Goal: Use online tool/utility: Use online tool/utility

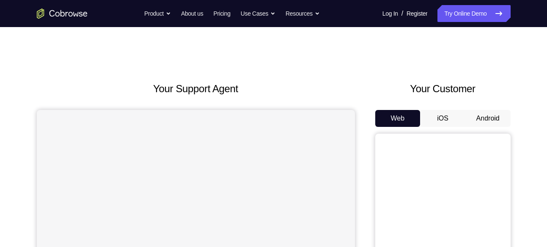
click at [485, 118] on button "Android" at bounding box center [487, 118] width 45 height 17
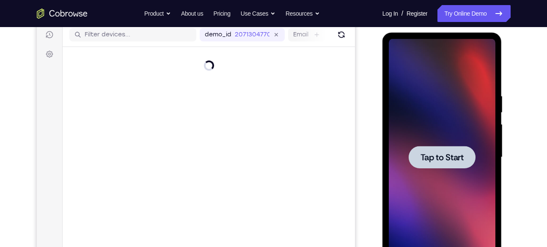
click at [454, 159] on span "Tap to Start" at bounding box center [441, 157] width 43 height 8
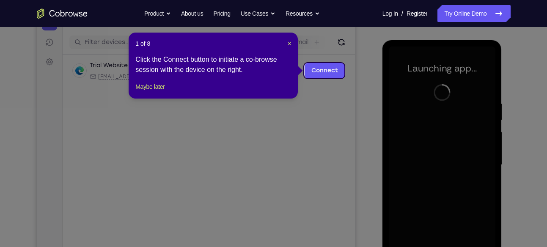
scroll to position [99, 0]
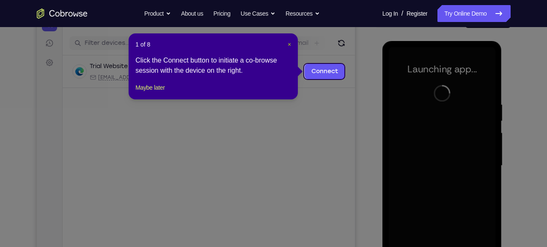
click at [290, 43] on span "×" at bounding box center [288, 44] width 3 height 7
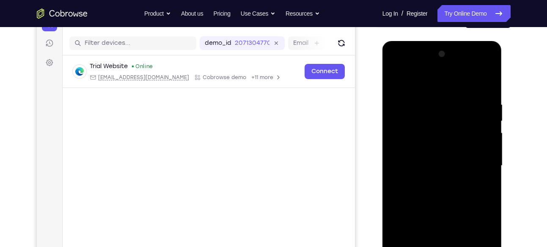
scroll to position [143, 0]
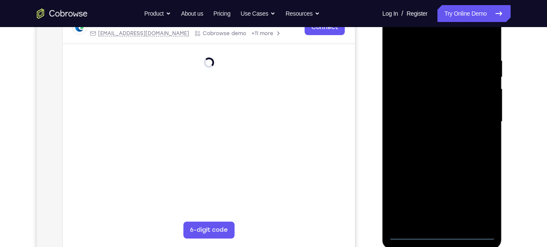
click at [438, 228] on div at bounding box center [441, 121] width 107 height 237
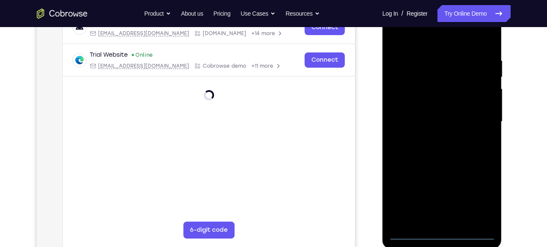
click at [442, 237] on div at bounding box center [441, 121] width 107 height 237
click at [474, 201] on div at bounding box center [441, 121] width 107 height 237
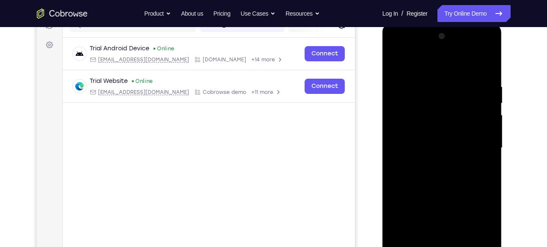
scroll to position [120, 0]
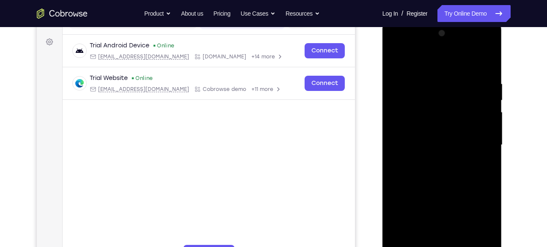
click at [424, 67] on div at bounding box center [441, 145] width 107 height 237
click at [476, 136] on div at bounding box center [441, 145] width 107 height 237
click at [430, 160] on div at bounding box center [441, 145] width 107 height 237
click at [430, 135] on div at bounding box center [441, 145] width 107 height 237
click at [430, 127] on div at bounding box center [441, 145] width 107 height 237
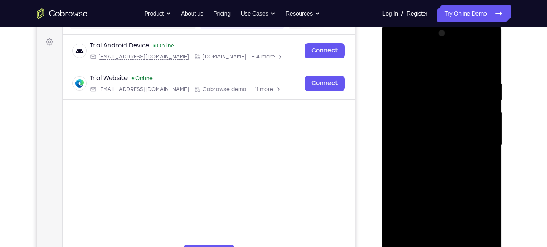
click at [479, 128] on div at bounding box center [441, 145] width 107 height 237
click at [464, 143] on div at bounding box center [441, 145] width 107 height 237
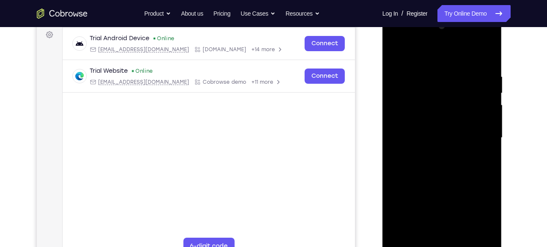
scroll to position [126, 0]
click at [458, 166] on div at bounding box center [441, 138] width 107 height 237
click at [454, 164] on div at bounding box center [441, 138] width 107 height 237
click at [453, 74] on div at bounding box center [441, 138] width 107 height 237
click at [484, 66] on div at bounding box center [441, 138] width 107 height 237
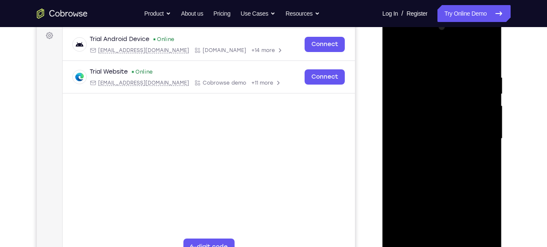
click at [451, 68] on div at bounding box center [441, 138] width 107 height 237
drag, startPoint x: 453, startPoint y: 159, endPoint x: 510, endPoint y: 153, distance: 56.9
click at [503, 153] on html "Online web based iOS Simulators and Android Emulators. Run iPhone, iPad, Mobile…" at bounding box center [442, 141] width 120 height 254
click at [475, 232] on div at bounding box center [441, 138] width 107 height 237
drag, startPoint x: 478, startPoint y: 130, endPoint x: 446, endPoint y: 130, distance: 32.6
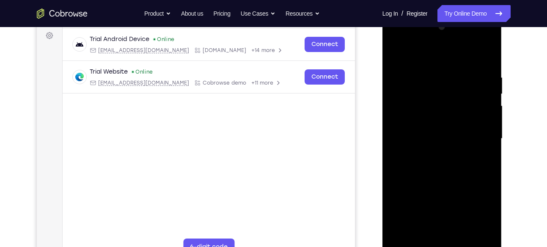
click at [446, 130] on div at bounding box center [441, 138] width 107 height 237
drag, startPoint x: 471, startPoint y: 153, endPoint x: 417, endPoint y: 159, distance: 54.9
click at [417, 159] on div at bounding box center [441, 138] width 107 height 237
drag, startPoint x: 455, startPoint y: 167, endPoint x: 398, endPoint y: 163, distance: 57.2
click at [398, 163] on div at bounding box center [441, 138] width 107 height 237
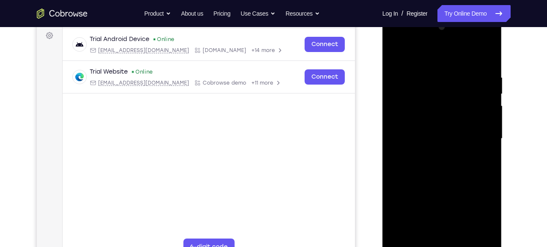
drag, startPoint x: 470, startPoint y: 191, endPoint x: 398, endPoint y: 198, distance: 72.6
click at [398, 198] on div at bounding box center [441, 138] width 107 height 237
drag, startPoint x: 475, startPoint y: 198, endPoint x: 403, endPoint y: 196, distance: 72.3
click at [403, 196] on div at bounding box center [441, 138] width 107 height 237
drag, startPoint x: 479, startPoint y: 198, endPoint x: 387, endPoint y: 190, distance: 91.7
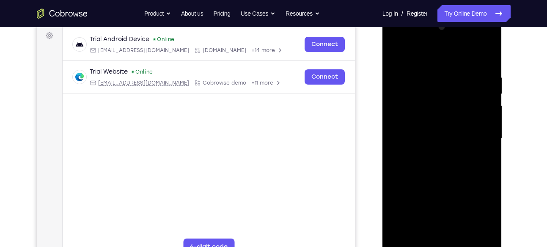
click at [387, 190] on div at bounding box center [442, 140] width 120 height 252
drag, startPoint x: 476, startPoint y: 182, endPoint x: 410, endPoint y: 177, distance: 66.6
click at [410, 177] on div at bounding box center [441, 138] width 107 height 237
drag, startPoint x: 478, startPoint y: 194, endPoint x: 389, endPoint y: 183, distance: 89.8
click at [389, 183] on div at bounding box center [441, 138] width 107 height 237
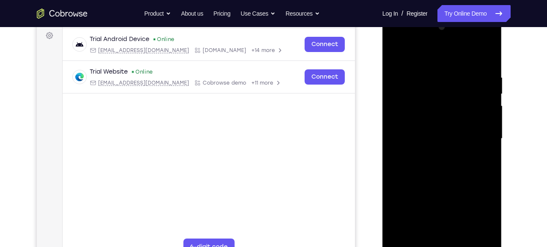
drag, startPoint x: 444, startPoint y: 197, endPoint x: 404, endPoint y: 190, distance: 41.1
click at [404, 190] on div at bounding box center [441, 138] width 107 height 237
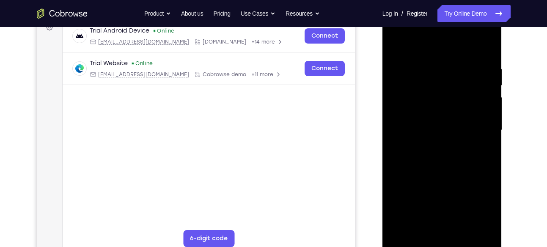
click at [413, 239] on div at bounding box center [441, 130] width 107 height 237
click at [413, 243] on div at bounding box center [441, 130] width 107 height 237
drag, startPoint x: 443, startPoint y: 188, endPoint x: 451, endPoint y: 110, distance: 78.6
click at [451, 110] on div at bounding box center [441, 130] width 107 height 237
drag, startPoint x: 461, startPoint y: 182, endPoint x: 460, endPoint y: 113, distance: 68.5
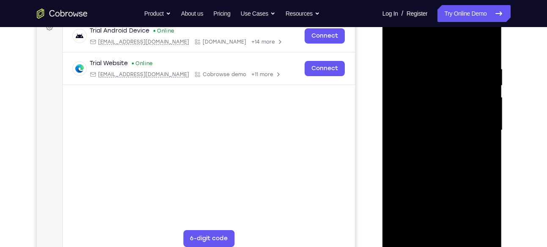
click at [460, 113] on div at bounding box center [441, 130] width 107 height 237
drag, startPoint x: 466, startPoint y: 173, endPoint x: 474, endPoint y: 143, distance: 30.7
click at [474, 143] on div at bounding box center [441, 130] width 107 height 237
click at [491, 145] on div at bounding box center [441, 130] width 107 height 237
click at [489, 150] on div at bounding box center [441, 130] width 107 height 237
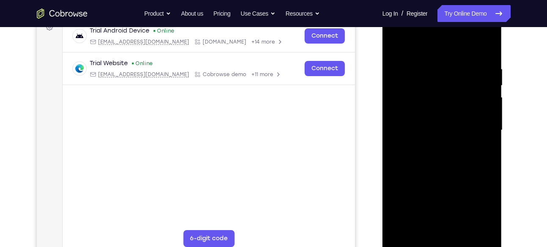
click at [489, 150] on div at bounding box center [441, 130] width 107 height 237
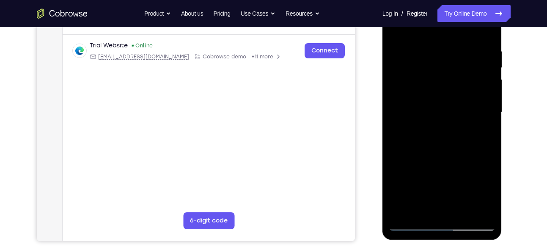
click at [465, 213] on div at bounding box center [441, 112] width 107 height 237
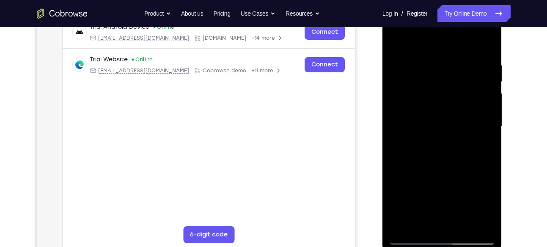
click at [458, 174] on div at bounding box center [441, 126] width 107 height 237
drag, startPoint x: 445, startPoint y: 208, endPoint x: 454, endPoint y: 138, distance: 70.0
click at [454, 138] on div at bounding box center [441, 126] width 107 height 237
drag, startPoint x: 455, startPoint y: 197, endPoint x: 453, endPoint y: 151, distance: 45.3
click at [453, 151] on div at bounding box center [441, 126] width 107 height 237
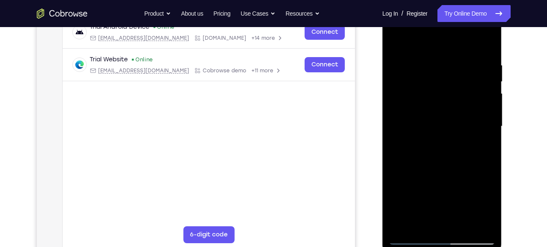
drag, startPoint x: 462, startPoint y: 196, endPoint x: 462, endPoint y: 131, distance: 64.7
click at [462, 131] on div at bounding box center [441, 126] width 107 height 237
drag, startPoint x: 447, startPoint y: 209, endPoint x: 451, endPoint y: 155, distance: 53.9
click at [451, 155] on div at bounding box center [441, 126] width 107 height 237
click at [413, 239] on div at bounding box center [441, 126] width 107 height 237
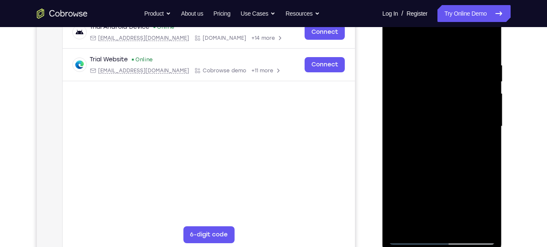
click at [426, 225] on div at bounding box center [441, 126] width 107 height 237
click at [449, 38] on div at bounding box center [441, 126] width 107 height 237
click at [402, 52] on div at bounding box center [441, 126] width 107 height 237
click at [418, 53] on div at bounding box center [441, 126] width 107 height 237
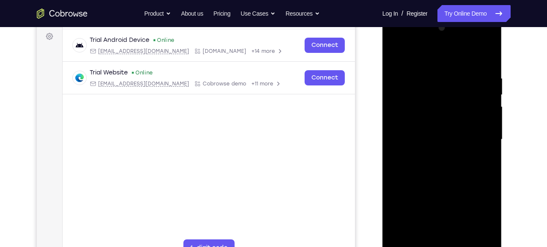
scroll to position [123, 0]
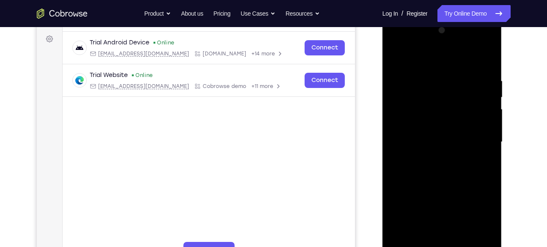
drag, startPoint x: 479, startPoint y: 96, endPoint x: 479, endPoint y: 135, distance: 38.9
click at [479, 135] on div at bounding box center [441, 142] width 107 height 237
click at [403, 81] on div at bounding box center [441, 142] width 107 height 237
click at [402, 57] on div at bounding box center [441, 142] width 107 height 237
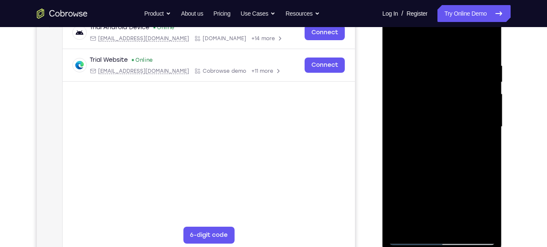
click at [424, 151] on div at bounding box center [441, 126] width 107 height 237
click at [444, 108] on div at bounding box center [441, 126] width 107 height 237
click at [493, 127] on div at bounding box center [441, 126] width 107 height 237
click at [401, 225] on div at bounding box center [441, 126] width 107 height 237
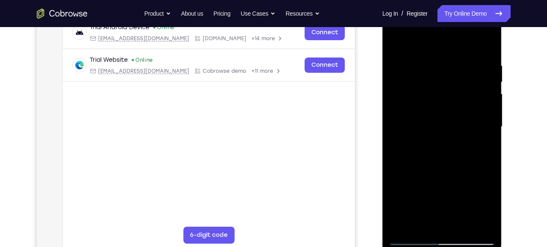
click at [402, 225] on div at bounding box center [441, 126] width 107 height 237
drag, startPoint x: 432, startPoint y: 171, endPoint x: 434, endPoint y: 94, distance: 77.0
click at [434, 94] on div at bounding box center [441, 126] width 107 height 237
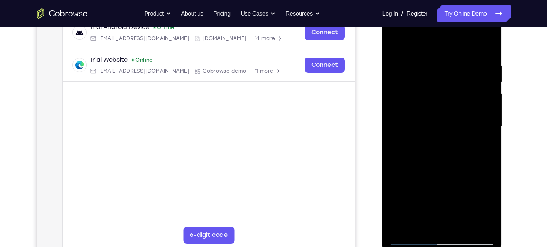
drag, startPoint x: 438, startPoint y: 148, endPoint x: 441, endPoint y: 77, distance: 70.3
click at [441, 77] on div at bounding box center [441, 126] width 107 height 237
drag, startPoint x: 460, startPoint y: 169, endPoint x: 457, endPoint y: 53, distance: 115.9
click at [457, 53] on div at bounding box center [441, 126] width 107 height 237
drag, startPoint x: 444, startPoint y: 178, endPoint x: 455, endPoint y: 104, distance: 74.3
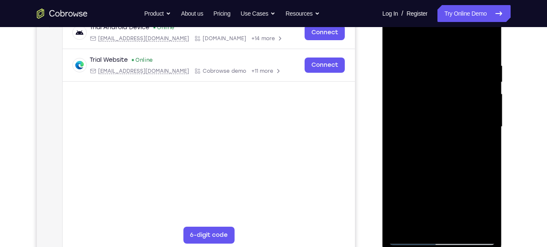
click at [455, 104] on div at bounding box center [441, 126] width 107 height 237
click at [483, 143] on div at bounding box center [441, 126] width 107 height 237
click at [490, 141] on div at bounding box center [441, 126] width 107 height 237
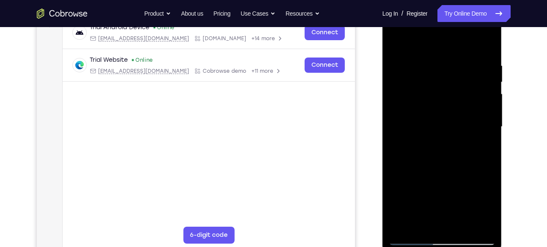
click at [490, 141] on div at bounding box center [441, 126] width 107 height 237
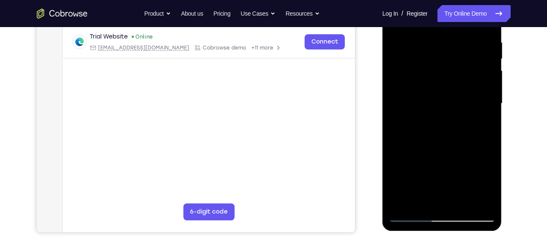
click at [491, 122] on div at bounding box center [441, 103] width 107 height 237
drag, startPoint x: 464, startPoint y: 136, endPoint x: 452, endPoint y: 79, distance: 58.0
click at [452, 79] on div at bounding box center [441, 103] width 107 height 237
drag, startPoint x: 449, startPoint y: 145, endPoint x: 443, endPoint y: 71, distance: 74.6
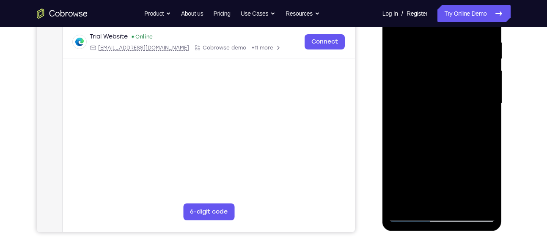
click at [443, 71] on div at bounding box center [441, 103] width 107 height 237
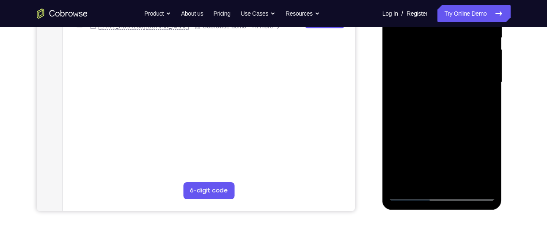
scroll to position [183, 0]
drag, startPoint x: 468, startPoint y: 137, endPoint x: 466, endPoint y: 115, distance: 22.4
click at [466, 115] on div at bounding box center [441, 81] width 107 height 237
click at [484, 115] on div at bounding box center [441, 81] width 107 height 237
click at [487, 115] on div at bounding box center [441, 81] width 107 height 237
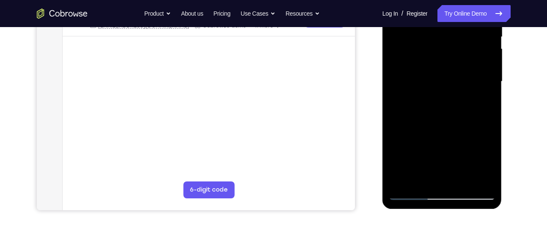
drag, startPoint x: 452, startPoint y: 148, endPoint x: 443, endPoint y: 67, distance: 81.2
click at [443, 67] on div at bounding box center [441, 81] width 107 height 237
drag, startPoint x: 439, startPoint y: 133, endPoint x: 438, endPoint y: 66, distance: 66.8
click at [438, 66] on div at bounding box center [441, 81] width 107 height 237
drag, startPoint x: 454, startPoint y: 132, endPoint x: 456, endPoint y: 88, distance: 44.9
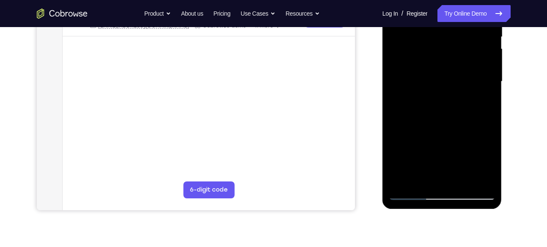
click at [456, 88] on div at bounding box center [441, 81] width 107 height 237
drag, startPoint x: 450, startPoint y: 147, endPoint x: 454, endPoint y: 98, distance: 48.4
click at [454, 98] on div at bounding box center [441, 81] width 107 height 237
drag, startPoint x: 450, startPoint y: 146, endPoint x: 454, endPoint y: 79, distance: 66.9
click at [454, 79] on div at bounding box center [441, 81] width 107 height 237
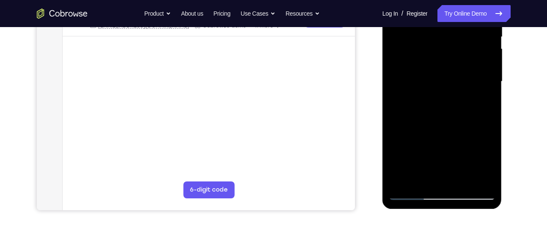
drag, startPoint x: 451, startPoint y: 141, endPoint x: 447, endPoint y: 69, distance: 71.6
click at [447, 69] on div at bounding box center [441, 81] width 107 height 237
drag, startPoint x: 453, startPoint y: 115, endPoint x: 452, endPoint y: 59, distance: 55.4
click at [452, 59] on div at bounding box center [441, 81] width 107 height 237
drag, startPoint x: 469, startPoint y: 124, endPoint x: 466, endPoint y: 58, distance: 66.0
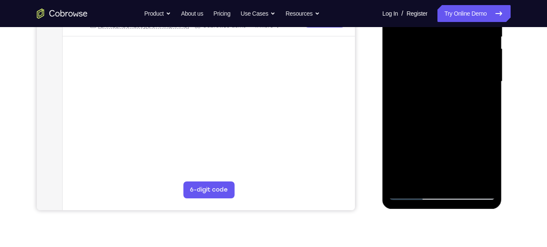
click at [466, 58] on div at bounding box center [441, 81] width 107 height 237
drag, startPoint x: 457, startPoint y: 146, endPoint x: 456, endPoint y: 110, distance: 35.9
click at [456, 110] on div at bounding box center [441, 81] width 107 height 237
drag, startPoint x: 455, startPoint y: 151, endPoint x: 460, endPoint y: 62, distance: 89.3
click at [460, 62] on div at bounding box center [441, 81] width 107 height 237
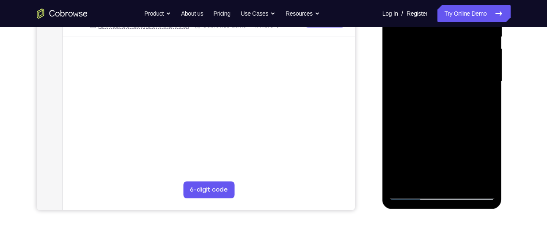
drag, startPoint x: 457, startPoint y: 150, endPoint x: 449, endPoint y: 71, distance: 79.8
click at [449, 71] on div at bounding box center [441, 81] width 107 height 237
click at [487, 118] on div at bounding box center [441, 81] width 107 height 237
click at [490, 119] on div at bounding box center [441, 81] width 107 height 237
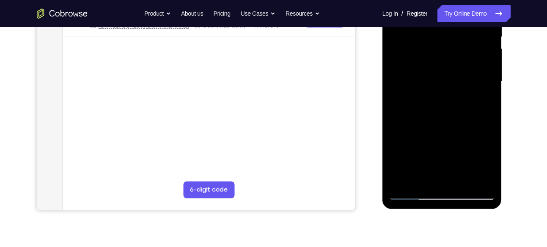
click at [490, 119] on div at bounding box center [441, 81] width 107 height 237
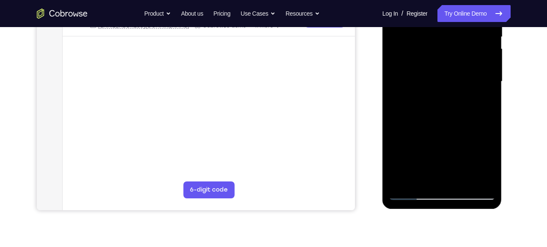
click at [490, 119] on div at bounding box center [441, 81] width 107 height 237
click at [394, 119] on div at bounding box center [441, 81] width 107 height 237
click at [490, 118] on div at bounding box center [441, 81] width 107 height 237
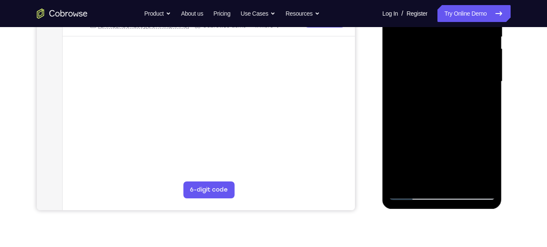
click at [490, 118] on div at bounding box center [441, 81] width 107 height 237
drag, startPoint x: 452, startPoint y: 155, endPoint x: 458, endPoint y: 76, distance: 79.7
click at [458, 76] on div at bounding box center [441, 81] width 107 height 237
drag, startPoint x: 447, startPoint y: 148, endPoint x: 451, endPoint y: 61, distance: 87.2
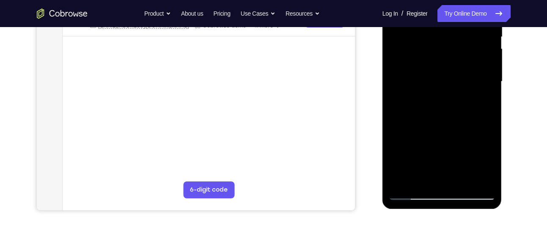
click at [451, 61] on div at bounding box center [441, 81] width 107 height 237
drag, startPoint x: 449, startPoint y: 139, endPoint x: 456, endPoint y: 66, distance: 73.4
click at [456, 66] on div at bounding box center [441, 81] width 107 height 237
drag, startPoint x: 452, startPoint y: 136, endPoint x: 455, endPoint y: 63, distance: 73.6
click at [455, 63] on div at bounding box center [441, 81] width 107 height 237
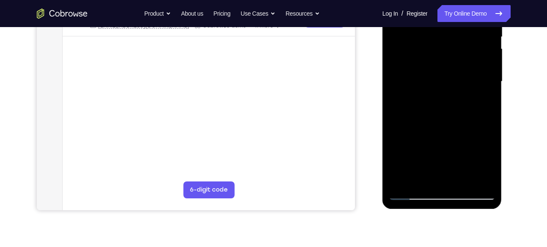
drag, startPoint x: 461, startPoint y: 123, endPoint x: 463, endPoint y: 52, distance: 71.5
click at [463, 52] on div at bounding box center [441, 81] width 107 height 237
drag, startPoint x: 462, startPoint y: 142, endPoint x: 460, endPoint y: 71, distance: 70.2
click at [460, 71] on div at bounding box center [441, 81] width 107 height 237
drag, startPoint x: 462, startPoint y: 152, endPoint x: 465, endPoint y: 111, distance: 40.8
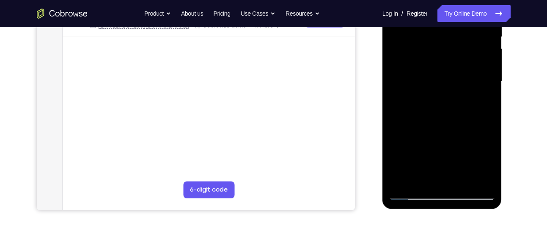
click at [465, 111] on div at bounding box center [441, 81] width 107 height 237
drag, startPoint x: 462, startPoint y: 146, endPoint x: 463, endPoint y: 123, distance: 23.3
click at [463, 123] on div at bounding box center [441, 81] width 107 height 237
drag, startPoint x: 464, startPoint y: 141, endPoint x: 468, endPoint y: 74, distance: 67.7
click at [468, 74] on div at bounding box center [441, 81] width 107 height 237
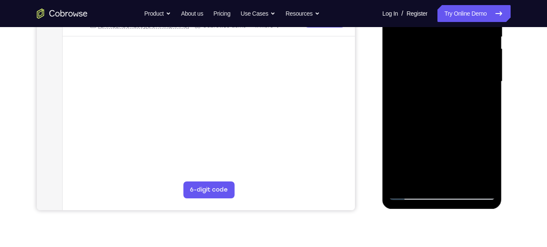
drag, startPoint x: 467, startPoint y: 142, endPoint x: 468, endPoint y: 73, distance: 68.5
click at [468, 73] on div at bounding box center [441, 81] width 107 height 237
drag, startPoint x: 467, startPoint y: 133, endPoint x: 469, endPoint y: 77, distance: 55.4
click at [469, 77] on div at bounding box center [441, 81] width 107 height 237
click at [487, 88] on div at bounding box center [441, 81] width 107 height 237
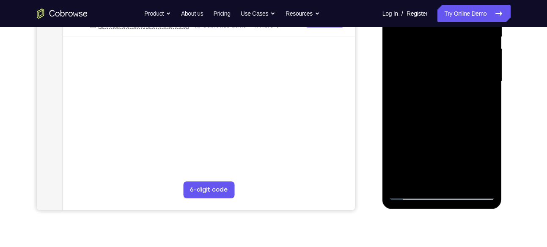
drag, startPoint x: 472, startPoint y: 129, endPoint x: 465, endPoint y: 39, distance: 90.7
click at [465, 39] on div at bounding box center [441, 81] width 107 height 237
drag, startPoint x: 457, startPoint y: 139, endPoint x: 456, endPoint y: 54, distance: 85.0
click at [456, 54] on div at bounding box center [441, 81] width 107 height 237
drag, startPoint x: 453, startPoint y: 138, endPoint x: 456, endPoint y: 63, distance: 75.3
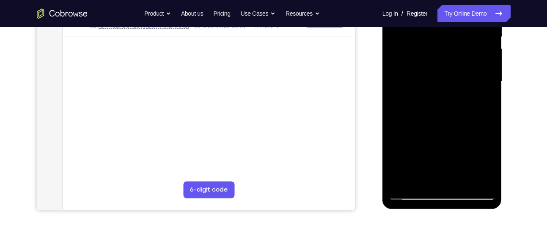
click at [456, 63] on div at bounding box center [441, 81] width 107 height 237
drag, startPoint x: 458, startPoint y: 135, endPoint x: 459, endPoint y: 63, distance: 71.9
click at [459, 63] on div at bounding box center [441, 81] width 107 height 237
drag, startPoint x: 460, startPoint y: 132, endPoint x: 457, endPoint y: 46, distance: 85.5
click at [457, 46] on div at bounding box center [441, 81] width 107 height 237
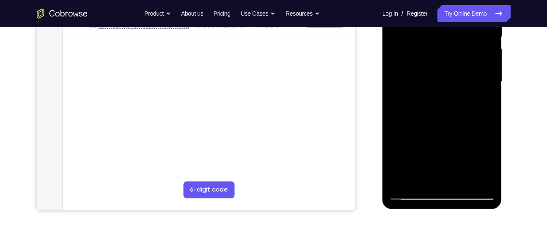
drag, startPoint x: 461, startPoint y: 139, endPoint x: 461, endPoint y: 52, distance: 87.5
click at [461, 52] on div at bounding box center [441, 81] width 107 height 237
drag, startPoint x: 456, startPoint y: 140, endPoint x: 454, endPoint y: 56, distance: 84.1
click at [454, 56] on div at bounding box center [441, 81] width 107 height 237
drag, startPoint x: 449, startPoint y: 148, endPoint x: 449, endPoint y: 64, distance: 84.1
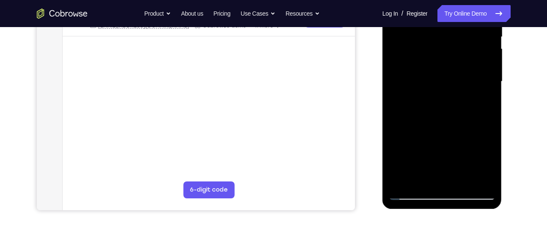
click at [449, 64] on div at bounding box center [441, 81] width 107 height 237
drag, startPoint x: 442, startPoint y: 130, endPoint x: 442, endPoint y: 39, distance: 90.9
click at [442, 39] on div at bounding box center [441, 81] width 107 height 237
drag, startPoint x: 442, startPoint y: 141, endPoint x: 449, endPoint y: 52, distance: 89.0
click at [449, 52] on div at bounding box center [441, 81] width 107 height 237
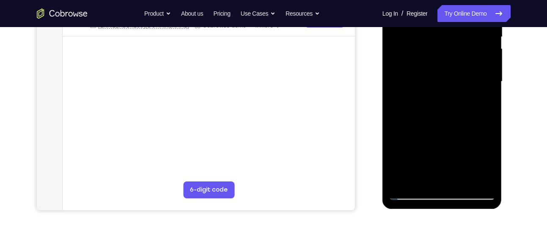
drag, startPoint x: 449, startPoint y: 145, endPoint x: 458, endPoint y: 46, distance: 99.8
click at [458, 46] on div at bounding box center [441, 81] width 107 height 237
drag, startPoint x: 443, startPoint y: 148, endPoint x: 442, endPoint y: 64, distance: 83.7
click at [442, 64] on div at bounding box center [441, 81] width 107 height 237
drag, startPoint x: 462, startPoint y: 153, endPoint x: 470, endPoint y: 71, distance: 81.5
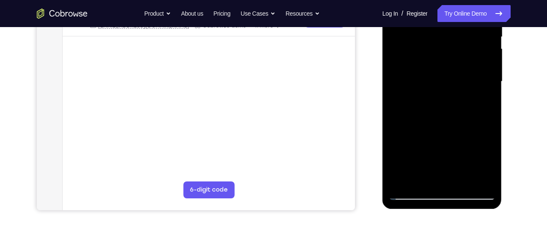
click at [470, 71] on div at bounding box center [441, 81] width 107 height 237
drag, startPoint x: 474, startPoint y: 140, endPoint x: 470, endPoint y: 68, distance: 72.0
click at [470, 68] on div at bounding box center [441, 81] width 107 height 237
drag, startPoint x: 467, startPoint y: 118, endPoint x: 445, endPoint y: 45, distance: 76.4
click at [445, 45] on div at bounding box center [441, 81] width 107 height 237
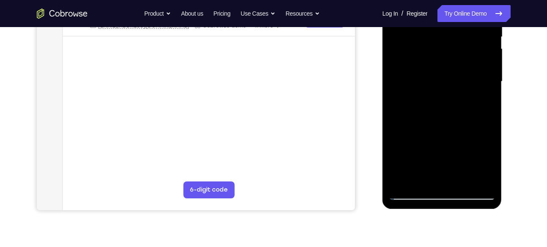
drag, startPoint x: 461, startPoint y: 131, endPoint x: 466, endPoint y: 45, distance: 86.4
click at [466, 45] on div at bounding box center [441, 81] width 107 height 237
drag, startPoint x: 471, startPoint y: 129, endPoint x: 473, endPoint y: 56, distance: 73.2
click at [473, 56] on div at bounding box center [441, 81] width 107 height 237
drag, startPoint x: 460, startPoint y: 122, endPoint x: 470, endPoint y: 53, distance: 69.6
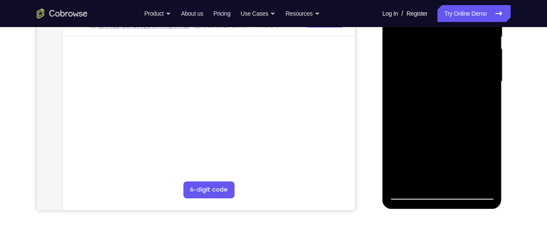
click at [470, 53] on div at bounding box center [441, 81] width 107 height 237
drag, startPoint x: 457, startPoint y: 137, endPoint x: 465, endPoint y: 51, distance: 85.7
click at [465, 51] on div at bounding box center [441, 81] width 107 height 237
drag, startPoint x: 457, startPoint y: 147, endPoint x: 463, endPoint y: 50, distance: 97.0
click at [463, 50] on div at bounding box center [441, 81] width 107 height 237
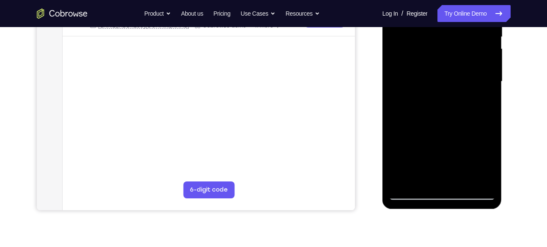
drag, startPoint x: 456, startPoint y: 136, endPoint x: 467, endPoint y: 58, distance: 79.0
click at [467, 58] on div at bounding box center [441, 81] width 107 height 237
